Goal: Task Accomplishment & Management: Use online tool/utility

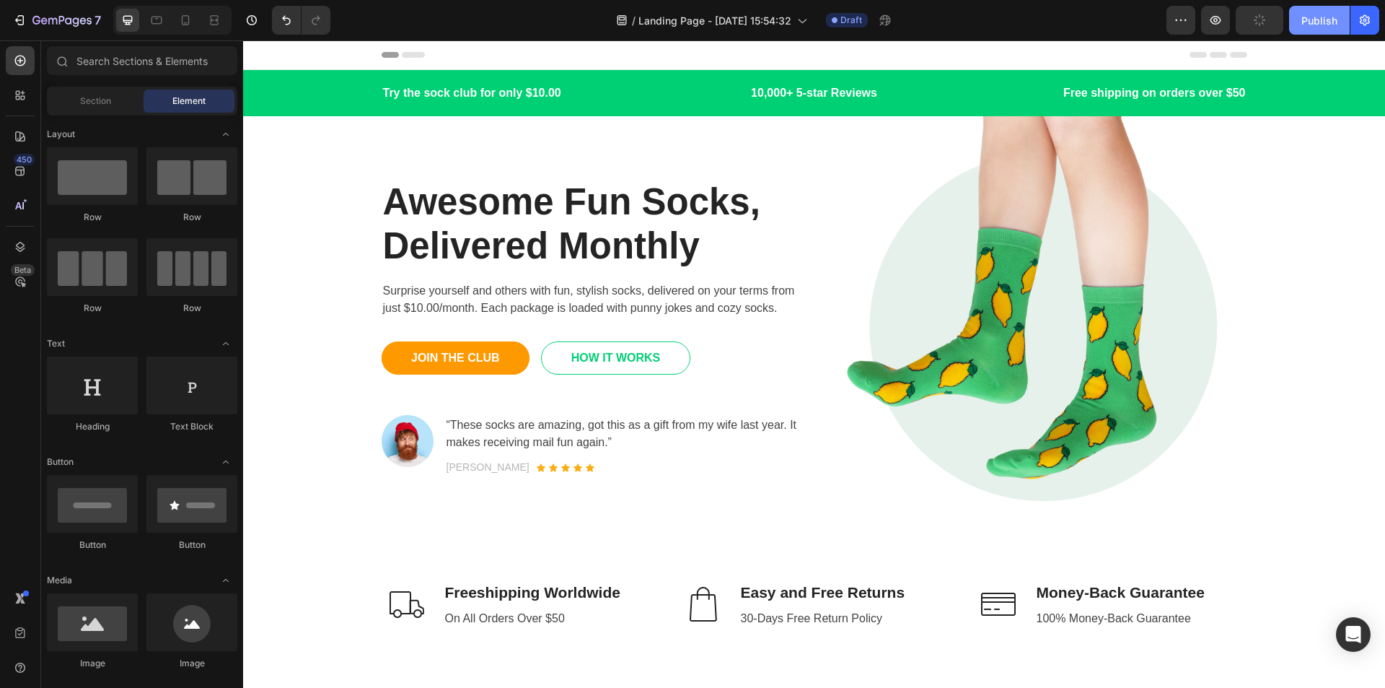
click at [1323, 22] on div "Publish" at bounding box center [1320, 20] width 36 height 15
click at [1334, 19] on div "Publish" at bounding box center [1320, 20] width 36 height 15
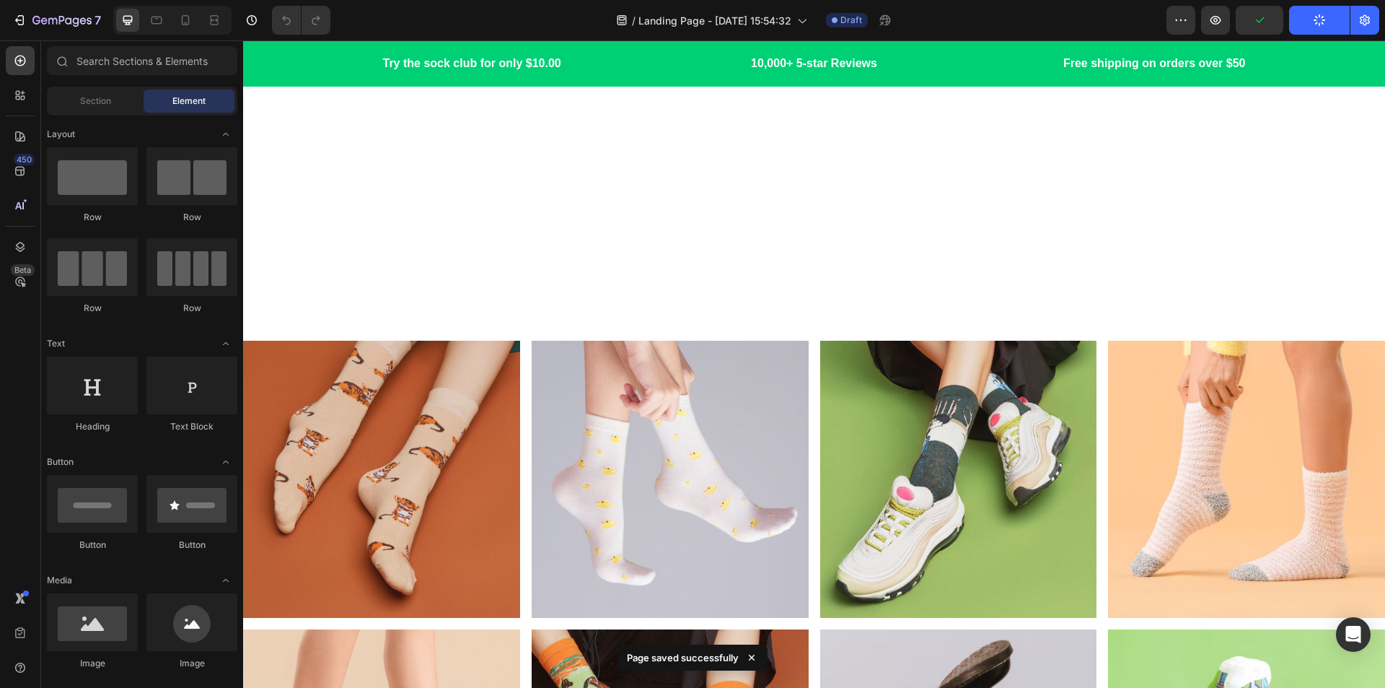
scroll to position [4450, 0]
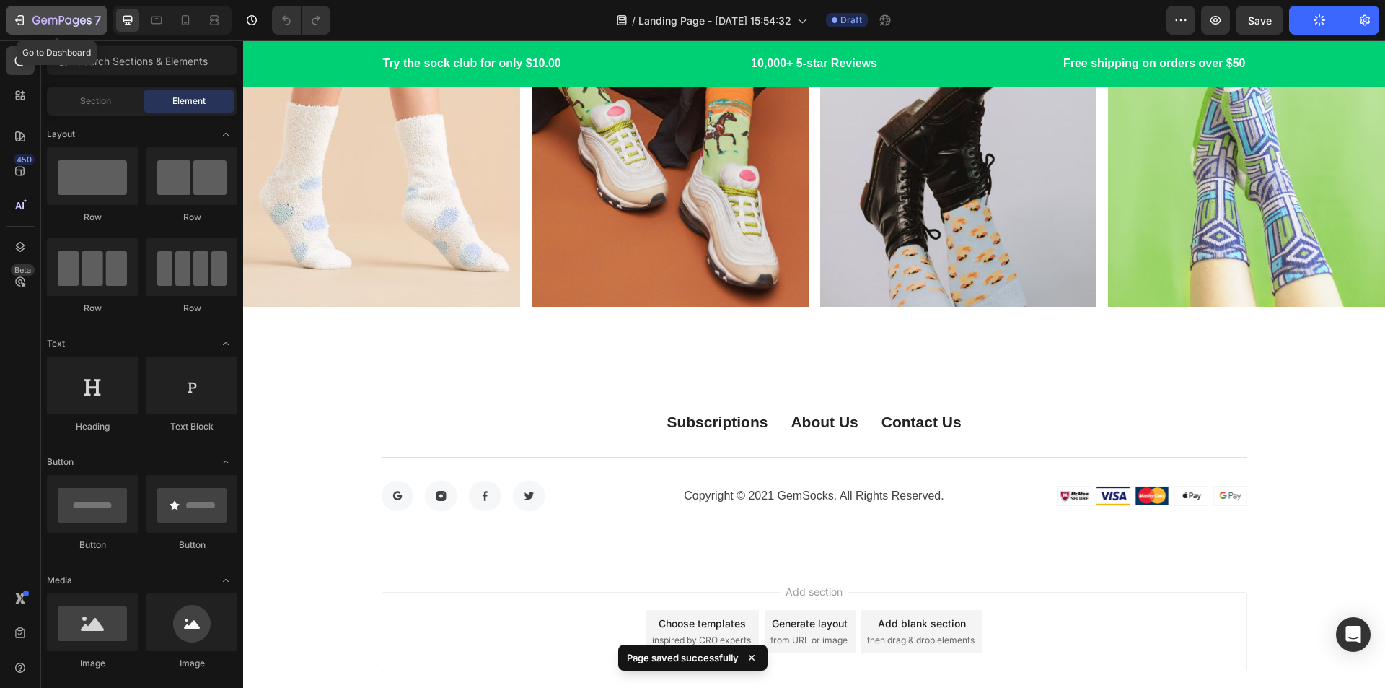
click at [32, 22] on div "7" at bounding box center [56, 20] width 89 height 17
